Goal: Information Seeking & Learning: Compare options

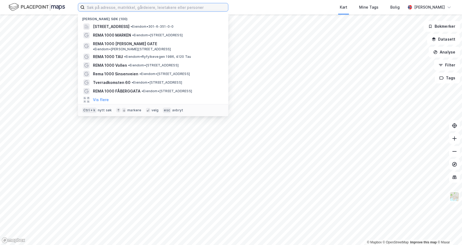
click at [139, 5] on input at bounding box center [157, 7] width 144 height 8
paste input "REMA 1000 Råstølen"
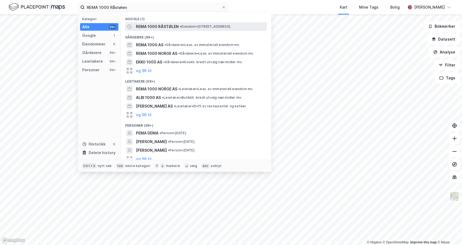
click at [147, 26] on span "REMA 1000 RÅSTØLEN" at bounding box center [157, 26] width 43 height 6
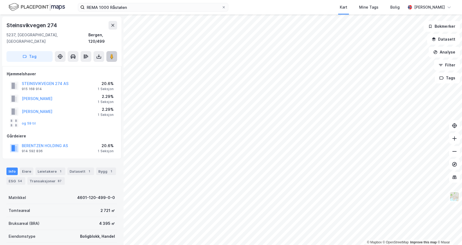
click at [111, 54] on image at bounding box center [111, 56] width 3 height 5
click at [95, 10] on input "REMA 1000 Råstølen" at bounding box center [153, 7] width 137 height 8
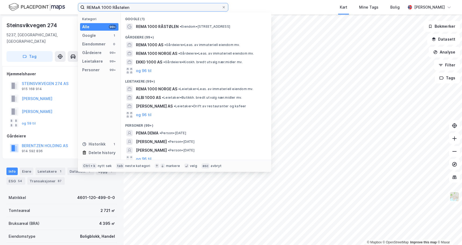
paste input "REMA 1000 Gressvik"
click at [99, 8] on input "REMaREMA 1000 GressvikA 1000 [GEOGRAPHIC_DATA]" at bounding box center [153, 7] width 137 height 8
paste input "A 1000 Gressvik"
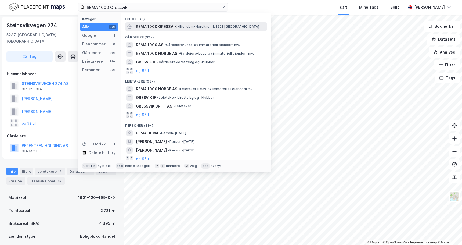
click at [149, 27] on span "REMA 1000 GRESSVIK" at bounding box center [156, 26] width 41 height 6
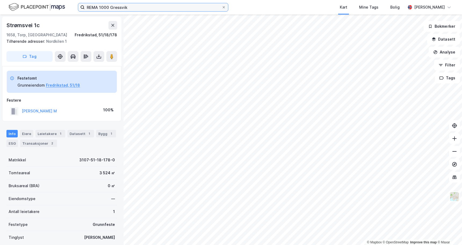
click at [113, 8] on input "REMA 1000 Gressvik" at bounding box center [153, 7] width 137 height 8
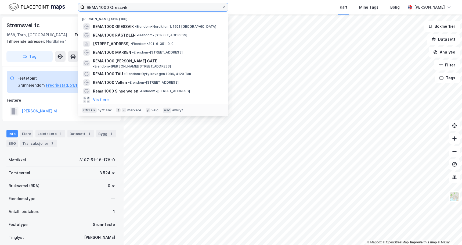
paste input "Fåberggata"
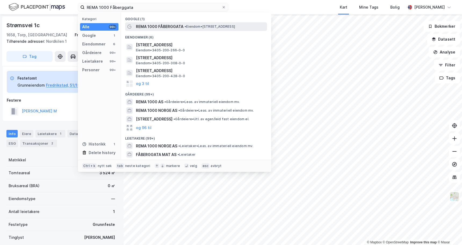
click at [143, 23] on div "REMA 1000 FÅBERGGATA • Eiendom • [STREET_ADDRESS]" at bounding box center [196, 26] width 142 height 9
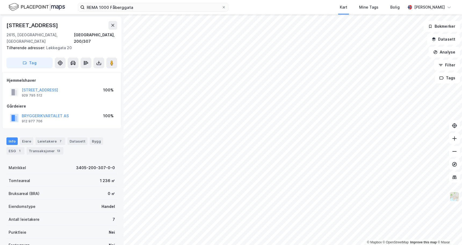
click at [42, 113] on div "BRYGGERIKVARTALET AS" at bounding box center [45, 116] width 47 height 6
click at [0, 0] on button "BRYGGERIKVARTALET AS" at bounding box center [0, 0] width 0 height 0
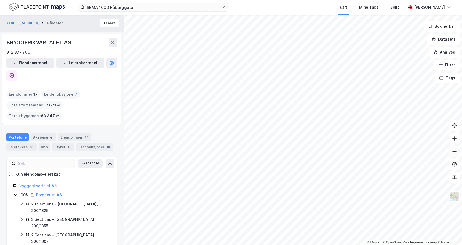
click at [456, 150] on icon at bounding box center [454, 151] width 5 height 5
click at [455, 137] on icon at bounding box center [454, 138] width 5 height 5
click at [453, 139] on icon at bounding box center [454, 138] width 5 height 5
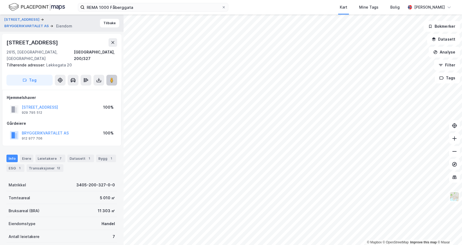
click at [114, 77] on icon at bounding box center [111, 79] width 5 height 5
click at [0, 0] on button "BRYGGERIKVARTALET AS" at bounding box center [0, 0] width 0 height 0
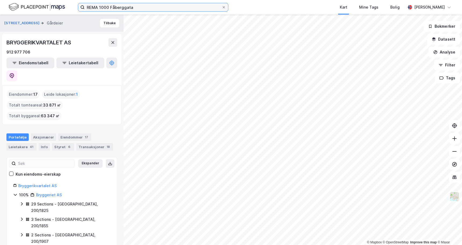
click at [95, 7] on input "REMA 1000 Fåberggata" at bounding box center [153, 7] width 137 height 8
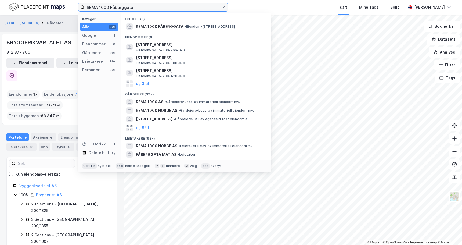
paste input "Tollbugaten"
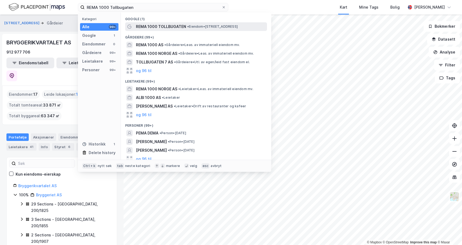
click at [157, 24] on span "REMA 1000 TOLLBUGATEN" at bounding box center [161, 26] width 50 height 6
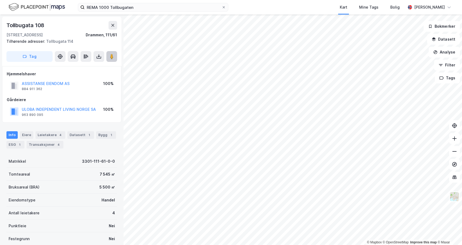
click at [109, 56] on icon at bounding box center [111, 56] width 5 height 5
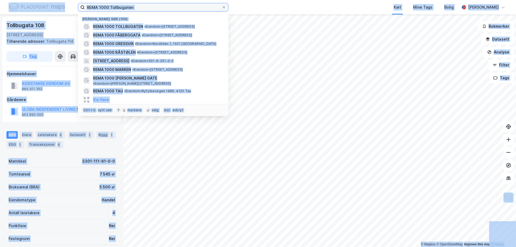
click at [150, 9] on input "REMA 1000 Tollbugaten" at bounding box center [153, 7] width 137 height 8
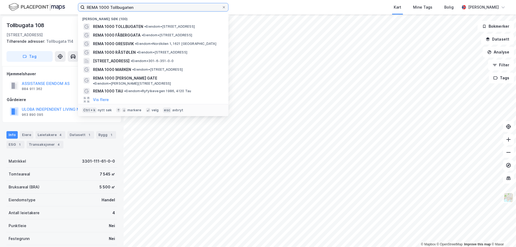
paste input "Nesbru"
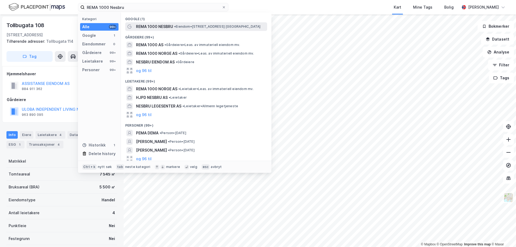
click at [156, 23] on div "REMA 1000 NESBRU • Eiendom • [STREET_ADDRESS] [GEOGRAPHIC_DATA]" at bounding box center [196, 26] width 142 height 9
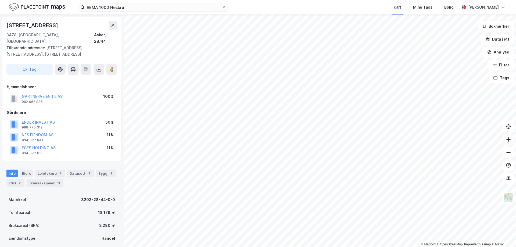
click at [462, 141] on icon at bounding box center [508, 139] width 5 height 5
click at [111, 64] on button at bounding box center [111, 69] width 11 height 11
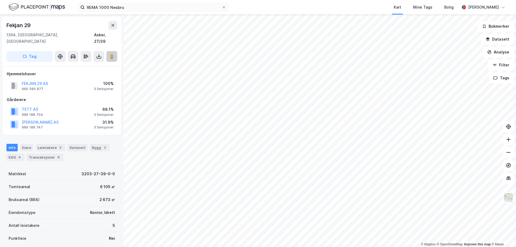
click at [110, 54] on image at bounding box center [111, 56] width 3 height 5
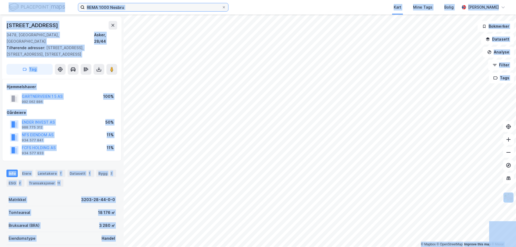
click at [150, 6] on input "REMA 1000 Nesbru" at bounding box center [153, 7] width 137 height 8
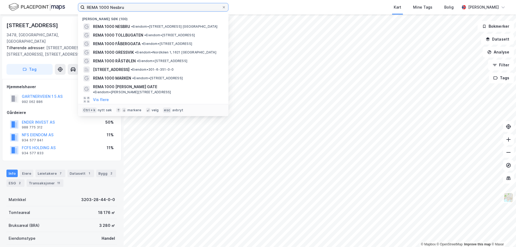
paste input "KIWI 567 Kjørbekkdalen"
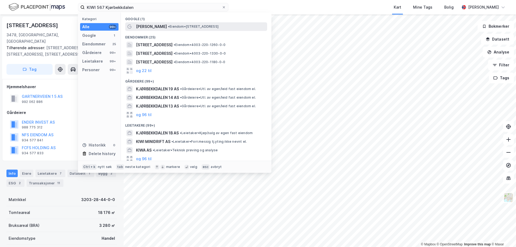
click at [148, 26] on span "[PERSON_NAME]" at bounding box center [151, 26] width 31 height 6
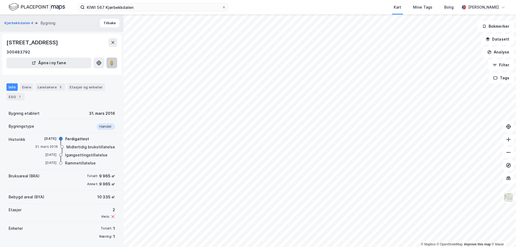
click at [113, 66] on button at bounding box center [111, 63] width 11 height 11
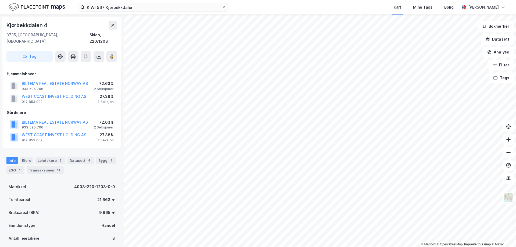
click at [99, 80] on div "72.63%" at bounding box center [104, 83] width 20 height 6
click at [0, 0] on button "BILTEMA REAL ESTATE NORWAY AS" at bounding box center [0, 0] width 0 height 0
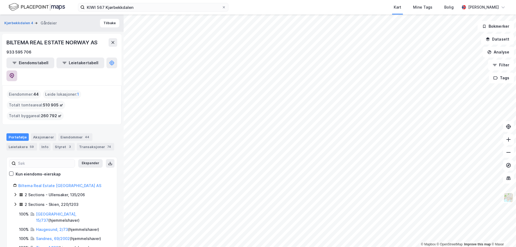
click at [17, 70] on button at bounding box center [11, 75] width 11 height 11
click at [108, 12] on div "KIWI 567 Kjørbekkdalen Kart Mine Tags [PERSON_NAME]" at bounding box center [258, 7] width 516 height 15
click at [110, 8] on input "KIWI 567 Kjørbekkdalen" at bounding box center [153, 7] width 137 height 8
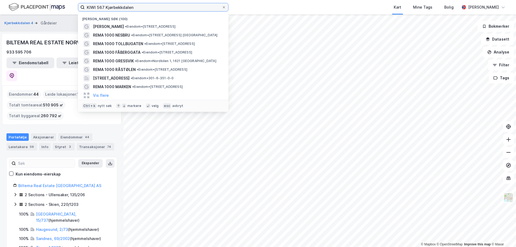
paste input "Kunnskapshuset"
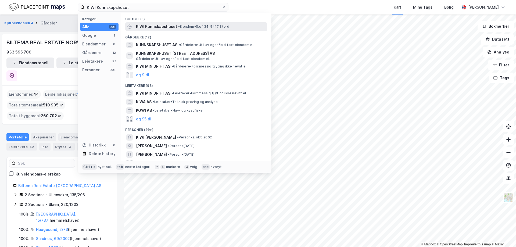
click at [147, 25] on span "KIWI Kunnskapshuset" at bounding box center [156, 26] width 41 height 6
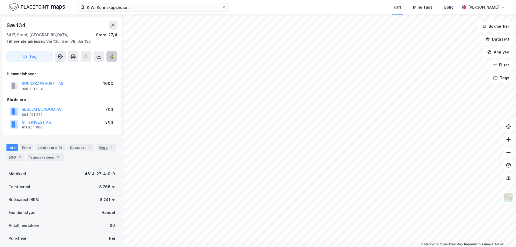
click at [109, 55] on icon at bounding box center [111, 56] width 5 height 5
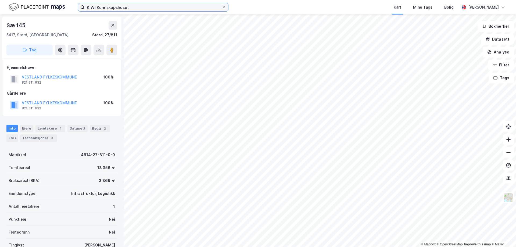
click at [126, 9] on input "KIWI Kunnskapshuset" at bounding box center [153, 7] width 137 height 8
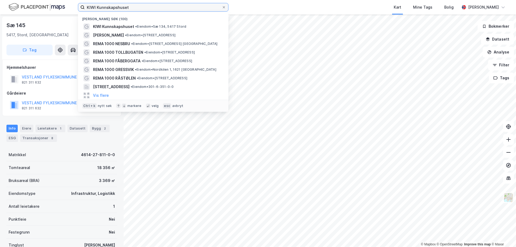
paste input "REMA 1000 Vigeland"
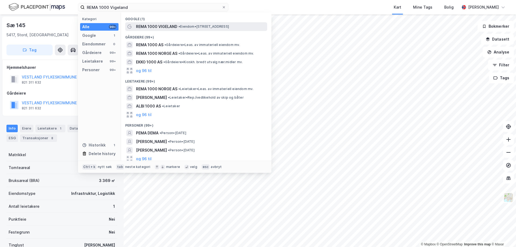
click at [148, 26] on span "REMA 1000 VIGELAND" at bounding box center [156, 26] width 41 height 6
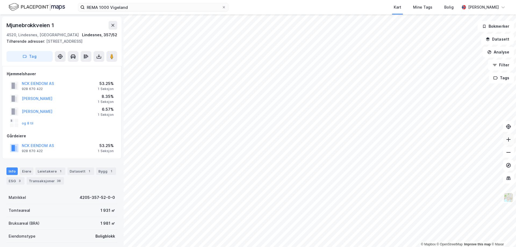
click at [462, 137] on icon at bounding box center [508, 139] width 5 height 5
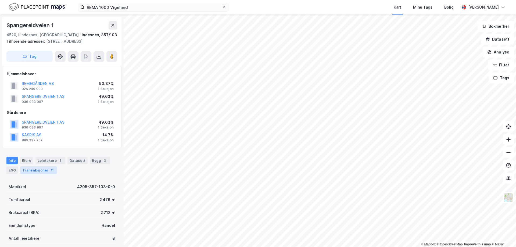
click at [42, 169] on div "Transaksjoner 11" at bounding box center [38, 170] width 37 height 8
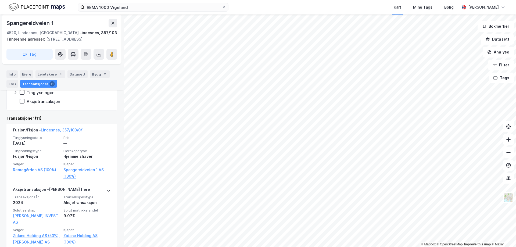
scroll to position [152, 0]
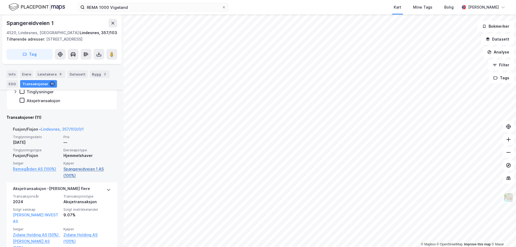
click at [77, 170] on link "Spangereidveien 1 AS (100%)" at bounding box center [86, 172] width 47 height 13
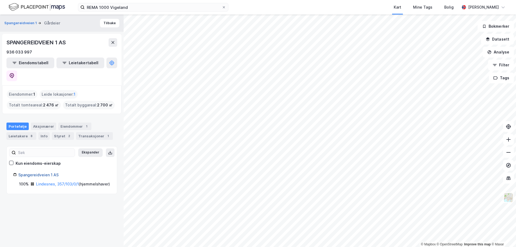
click at [38, 173] on link "Spangereidveien 1 AS" at bounding box center [38, 175] width 40 height 5
click at [15, 73] on icon at bounding box center [11, 75] width 5 height 5
click at [67, 123] on div "Eiendommer 1" at bounding box center [74, 127] width 33 height 8
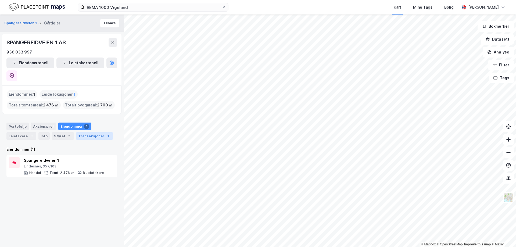
click at [86, 132] on div "Transaksjoner 1" at bounding box center [94, 136] width 37 height 8
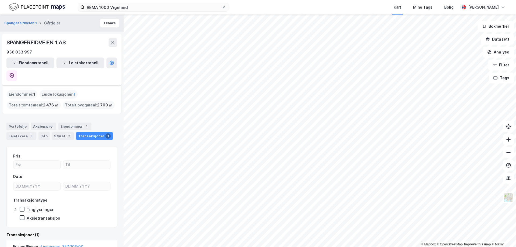
scroll to position [46, 0]
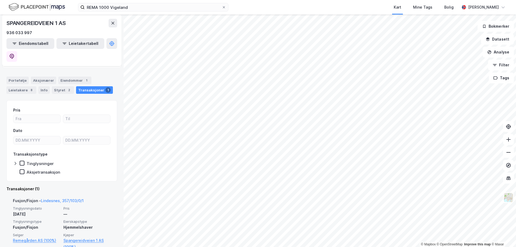
click at [31, 224] on div "Fusjon/Fisjon" at bounding box center [36, 227] width 47 height 6
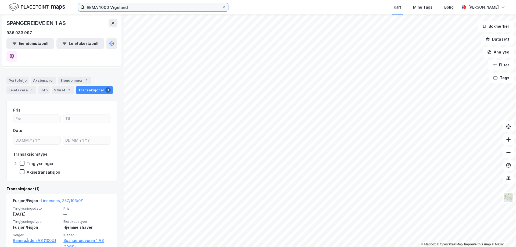
click at [114, 7] on input "REMA 1000 Vigeland" at bounding box center [153, 7] width 137 height 8
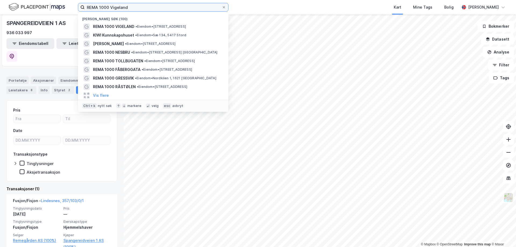
paste input "-Rema 1000 Kanalveien"
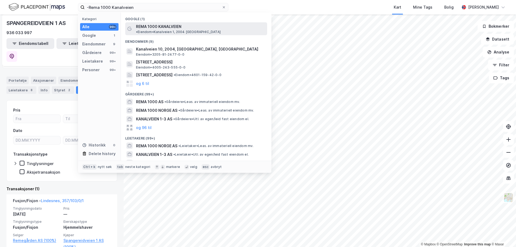
click at [151, 22] on div "REMA 1000 KANALVEIEN • Eiendom • [STREET_ADDRESS]" at bounding box center [196, 28] width 142 height 13
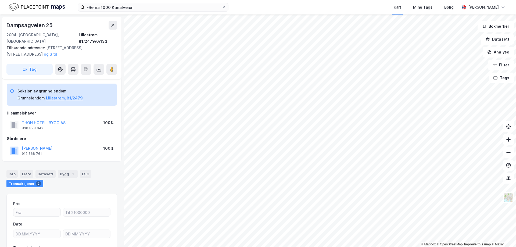
scroll to position [41, 0]
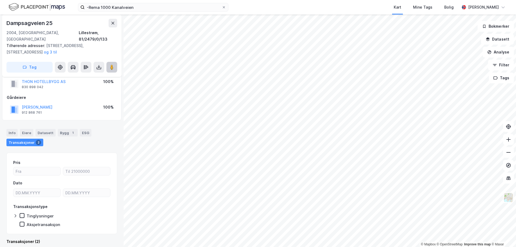
click at [110, 65] on image at bounding box center [111, 67] width 3 height 5
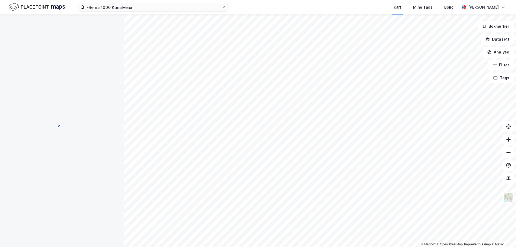
scroll to position [41, 0]
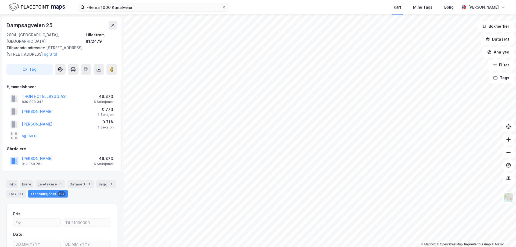
scroll to position [2, 0]
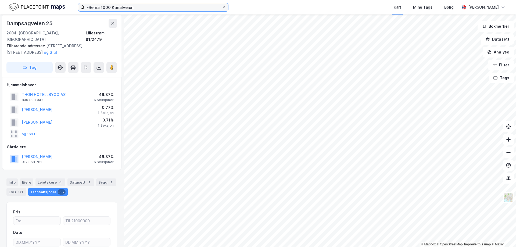
click at [96, 6] on input "-Rema 1000 Kanalveien" at bounding box center [153, 7] width 137 height 8
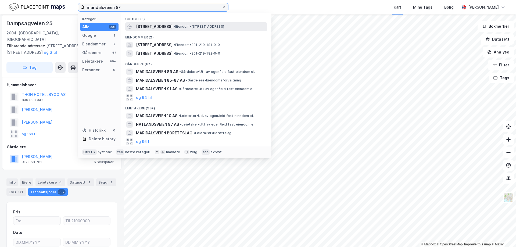
type input "maridalsveien 87"
click at [158, 27] on span "[STREET_ADDRESS]" at bounding box center [154, 26] width 37 height 6
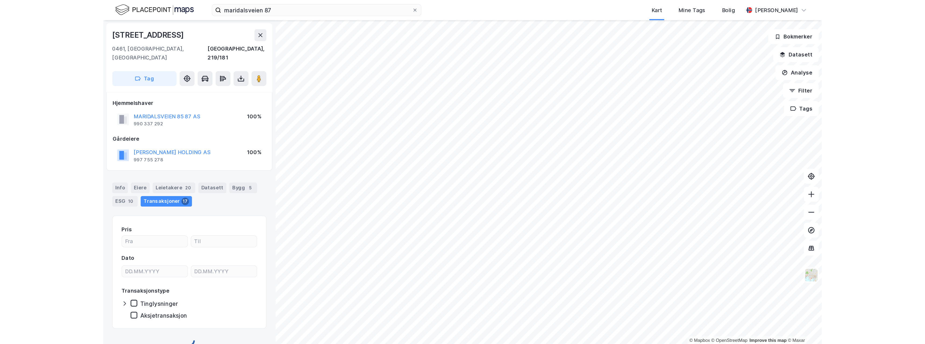
scroll to position [2, 0]
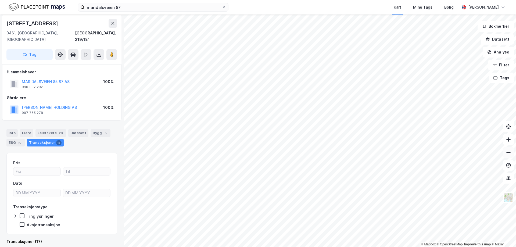
click at [462, 151] on icon at bounding box center [508, 152] width 5 height 5
click at [462, 152] on icon at bounding box center [508, 152] width 5 height 5
